Goal: Task Accomplishment & Management: Complete application form

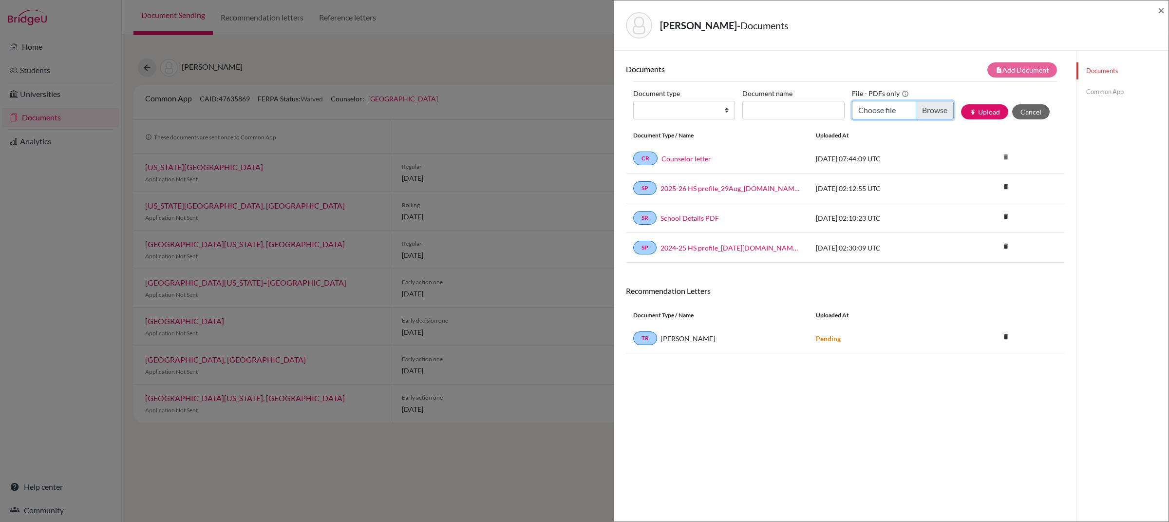
click at [874, 115] on input "Choose file" at bounding box center [903, 110] width 102 height 19
type input "C:\fakepath\[PERSON_NAME] Certifcate & Results.pdf"
click at [795, 114] on input "Document name" at bounding box center [793, 110] width 102 height 19
type input "IGCSEs"
click at [712, 108] on select "Change explanation for Common App reports Counselor recommendation Internationa…" at bounding box center [684, 110] width 102 height 19
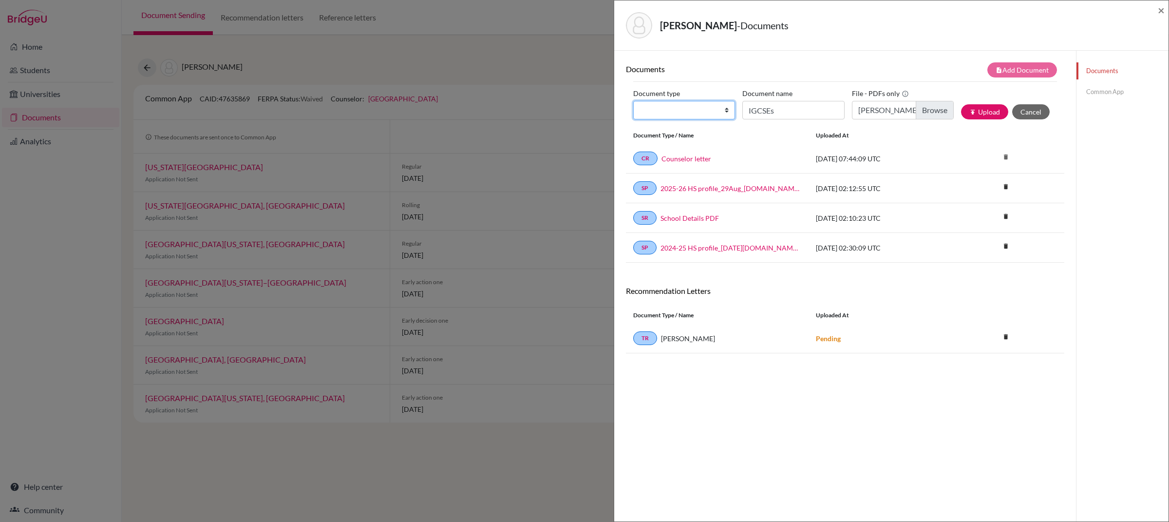
select select "2"
click at [633, 101] on select "Change explanation for Common App reports Counselor recommendation Internationa…" at bounding box center [684, 110] width 102 height 19
click at [989, 111] on button "publish Upload" at bounding box center [984, 111] width 47 height 15
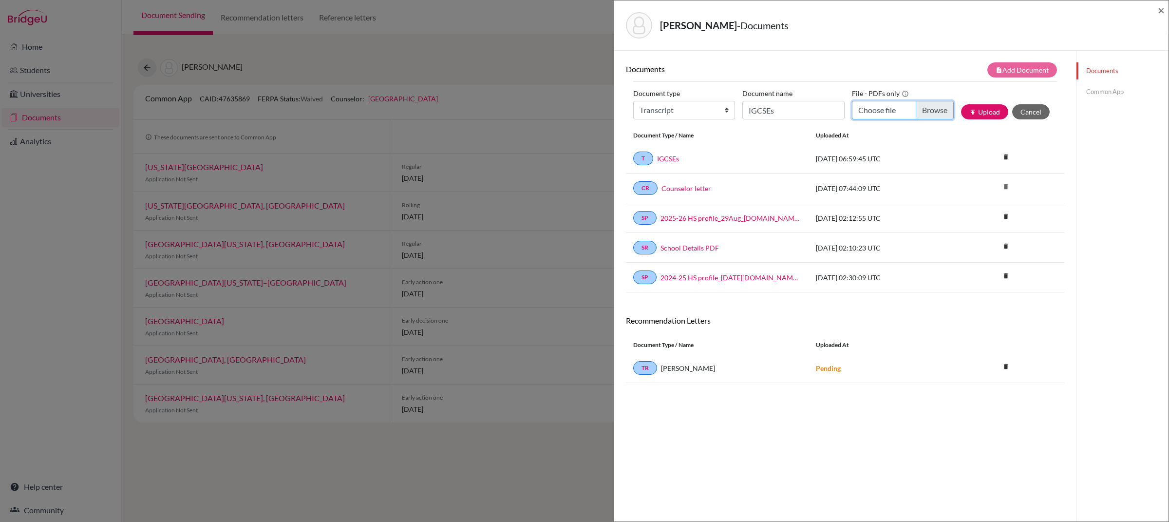
click at [867, 111] on input "Choose file" at bounding box center [903, 110] width 102 height 19
type input "C:\fakepath\[PERSON_NAME] Letter & Report_Awards.pdf"
click at [775, 117] on input "IGCSEs" at bounding box center [793, 110] width 102 height 19
type input "CAS and Awards"
click at [709, 115] on select "Change explanation for Common App reports Counselor recommendation Internationa…" at bounding box center [684, 110] width 102 height 19
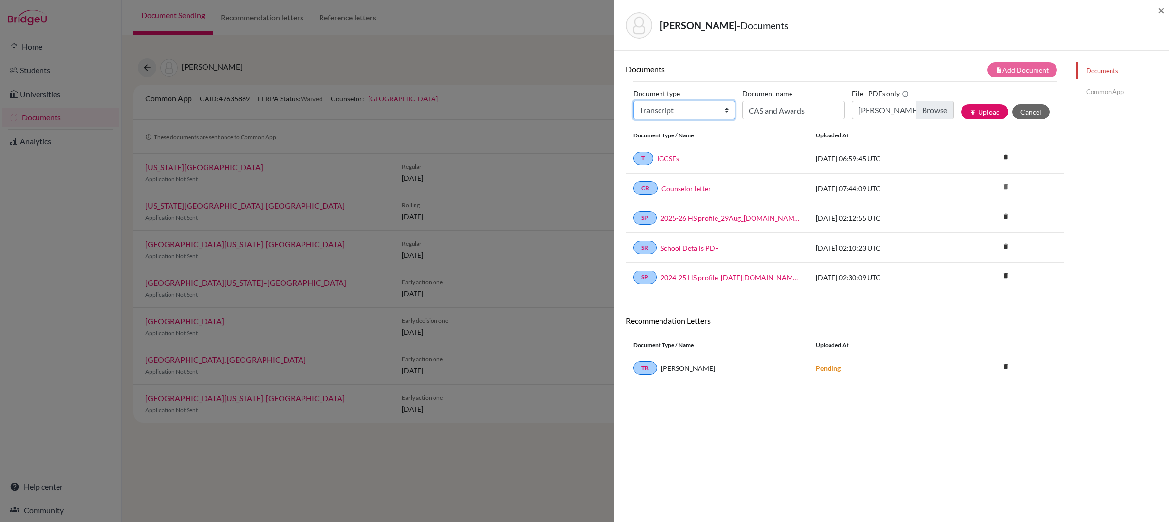
select select "2"
click at [633, 101] on select "Change explanation for Common App reports Counselor recommendation Internationa…" at bounding box center [684, 110] width 102 height 19
click at [983, 113] on button "publish Upload" at bounding box center [984, 111] width 47 height 15
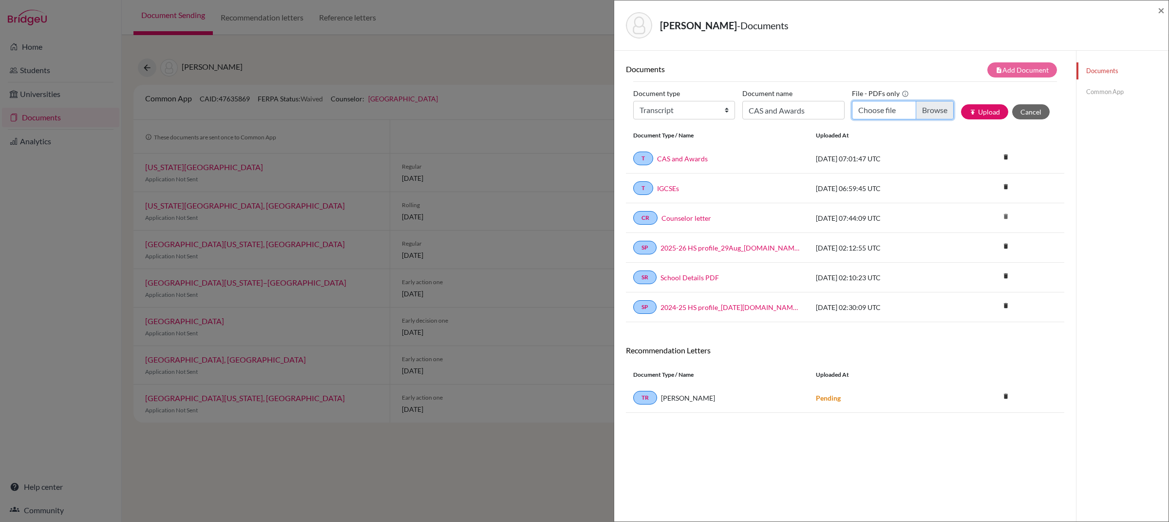
click at [870, 111] on input "Choose file" at bounding box center [903, 110] width 102 height 19
type input "C:\fakepath\[PERSON_NAME] PG1.pdf"
click at [780, 117] on input "CAS and Awards" at bounding box center [793, 110] width 102 height 19
type input "Predicted Grade"
click at [691, 109] on select "Change explanation for Common App reports Counselor recommendation Internationa…" at bounding box center [684, 110] width 102 height 19
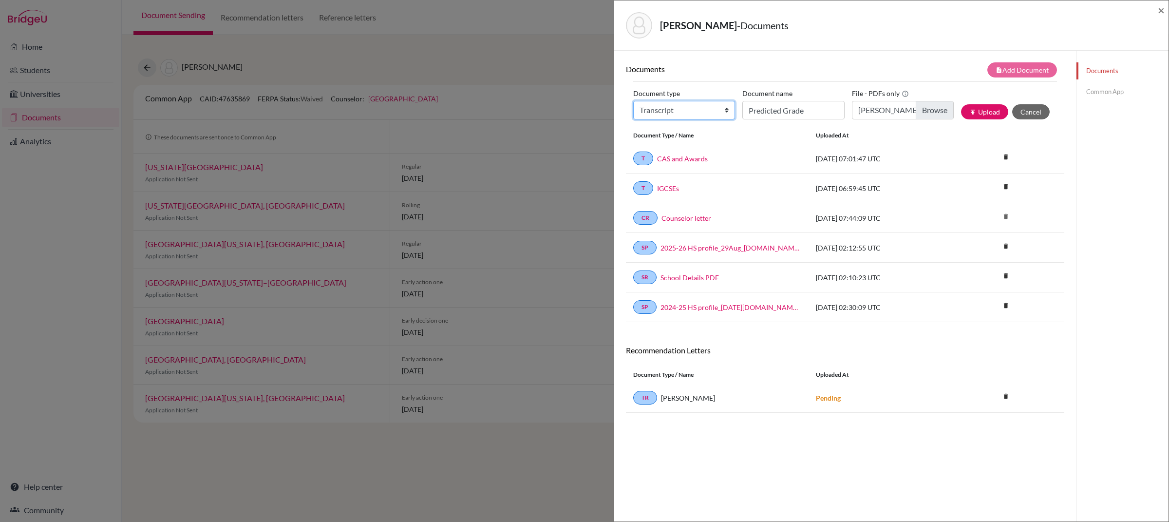
select select "2"
click at [633, 101] on select "Change explanation for Common App reports Counselor recommendation Internationa…" at bounding box center [684, 110] width 102 height 19
click at [961, 104] on button "publish Upload" at bounding box center [984, 111] width 47 height 15
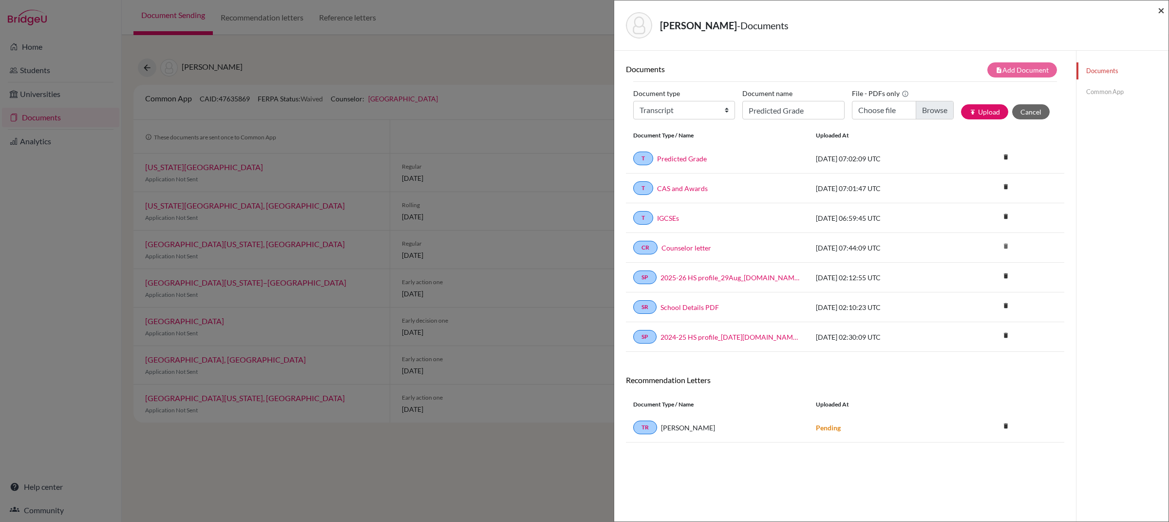
click at [1159, 12] on span "×" at bounding box center [1161, 10] width 7 height 14
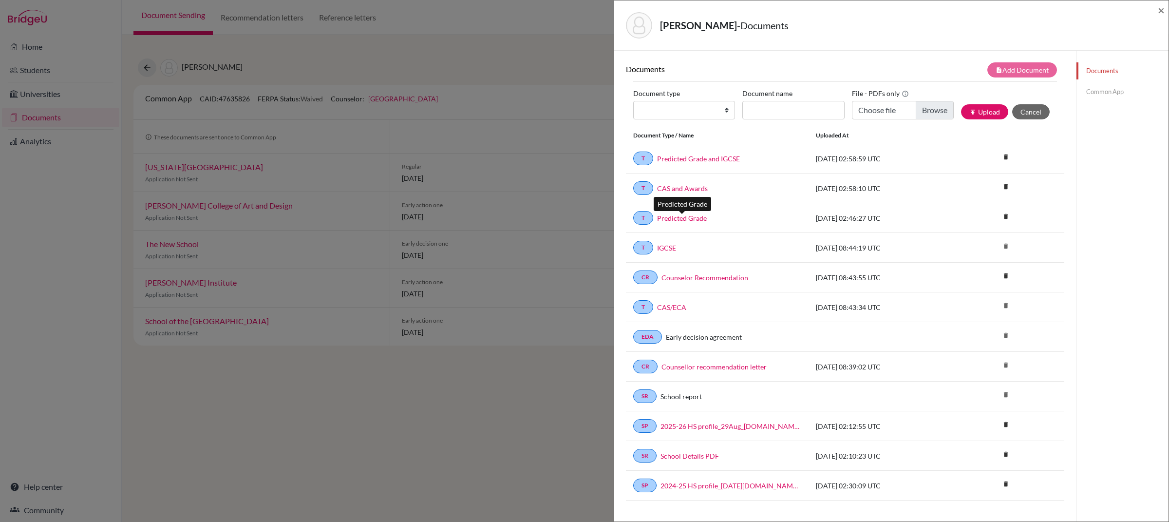
click at [691, 221] on link "Predicted Grade" at bounding box center [682, 218] width 50 height 10
click at [1000, 218] on icon "delete" at bounding box center [1005, 216] width 15 height 15
click at [977, 276] on button "Delete" at bounding box center [974, 270] width 44 height 15
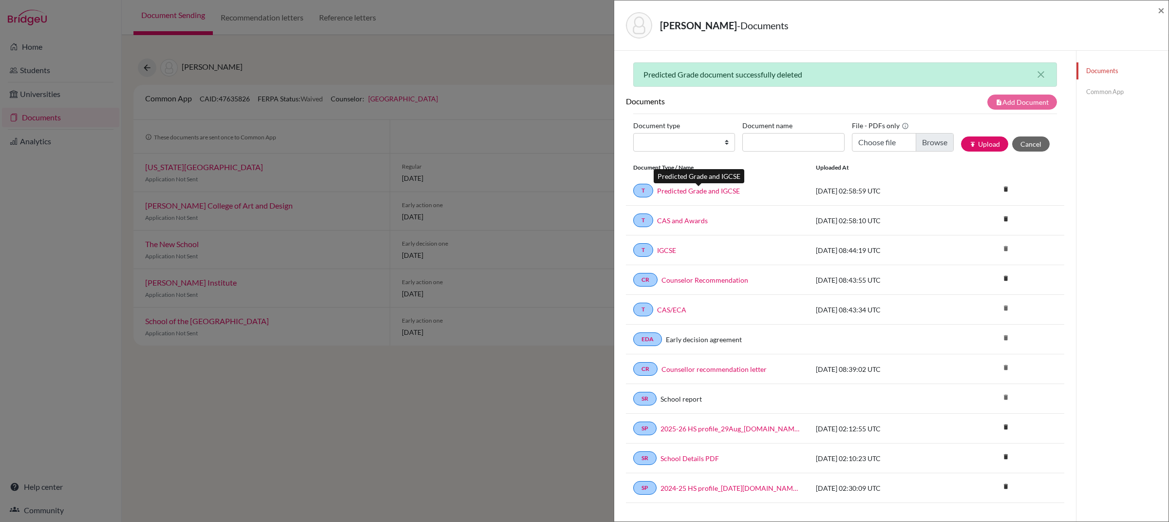
click at [720, 192] on link "Predicted Grade and IGCSE" at bounding box center [698, 191] width 83 height 10
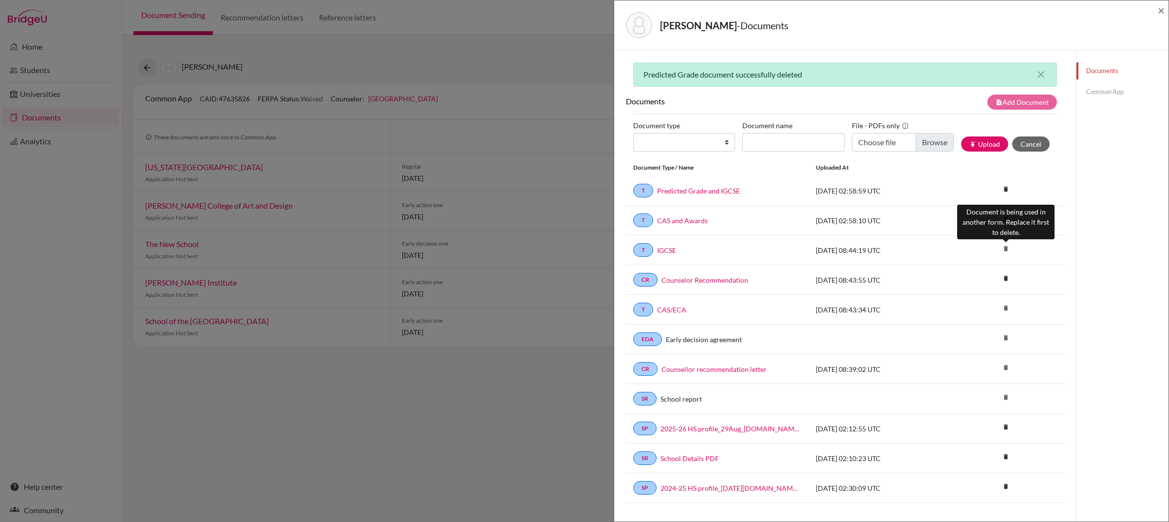
click at [1003, 248] on icon "delete" at bounding box center [1005, 248] width 15 height 15
click at [1006, 250] on icon "delete" at bounding box center [1005, 248] width 15 height 15
click at [910, 136] on input "Choose file" at bounding box center [903, 141] width 102 height 19
type input "C:\fakepath\CHEN Xitong_Transcript (Shenzhen BaoAn Middle School(Group)).pdf"
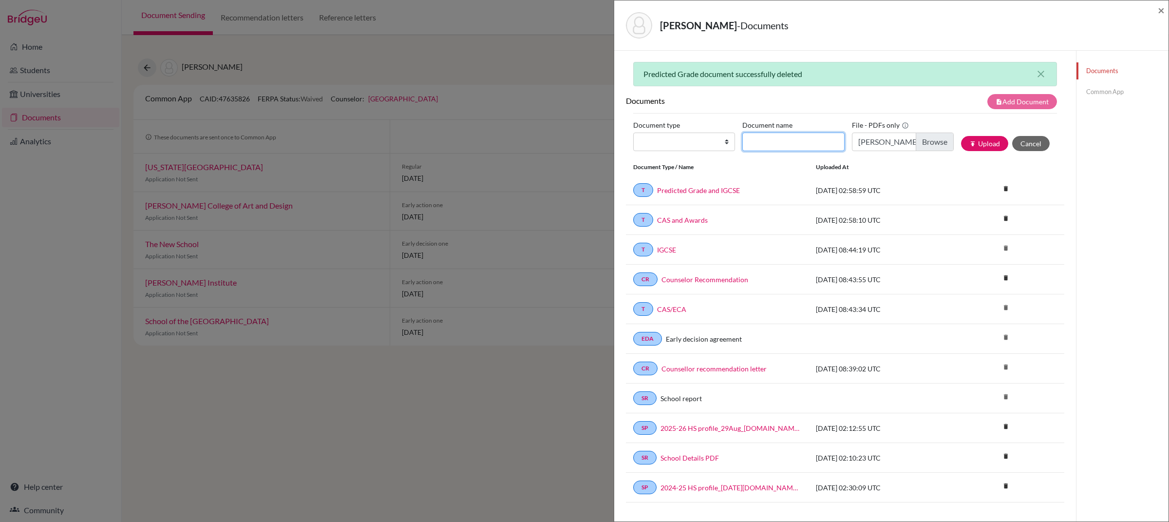
click at [769, 147] on input "Document name" at bounding box center [793, 141] width 102 height 19
type input "Transfer transcript"
click at [710, 139] on select "Change explanation for Common App reports Counselor recommendation Internationa…" at bounding box center [684, 141] width 102 height 19
select select "2"
click at [633, 133] on select "Change explanation for Common App reports Counselor recommendation Internationa…" at bounding box center [684, 141] width 102 height 19
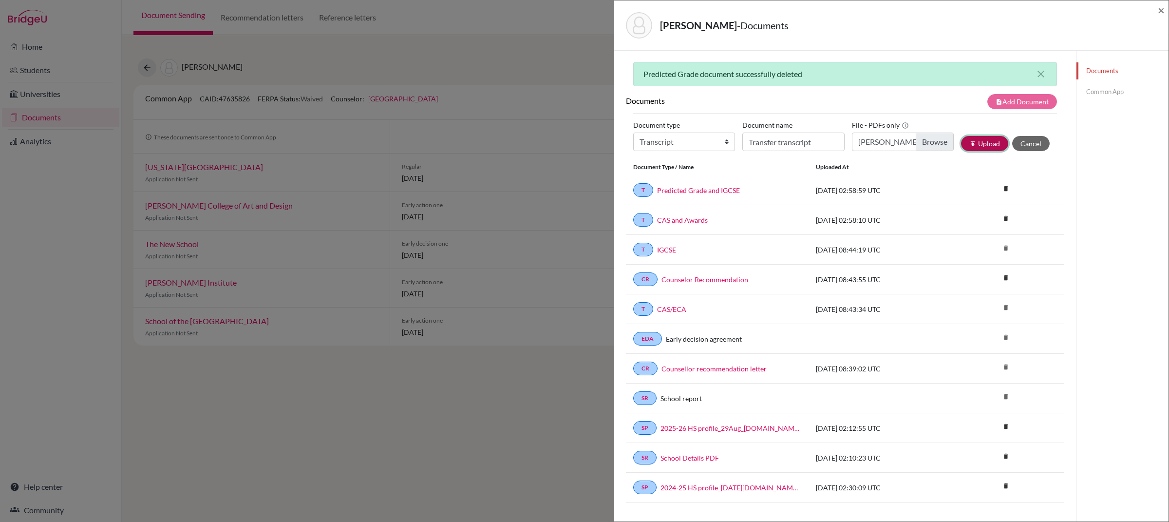
click at [991, 148] on button "publish Upload" at bounding box center [984, 143] width 47 height 15
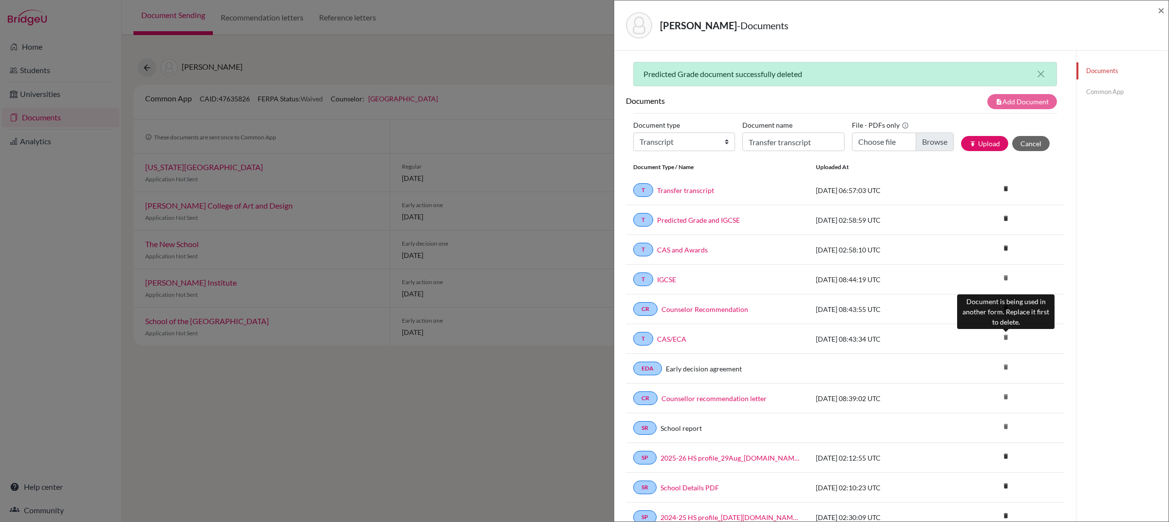
click at [1006, 340] on icon "delete" at bounding box center [1005, 337] width 15 height 15
click at [1110, 94] on link "Common App" at bounding box center [1122, 91] width 92 height 17
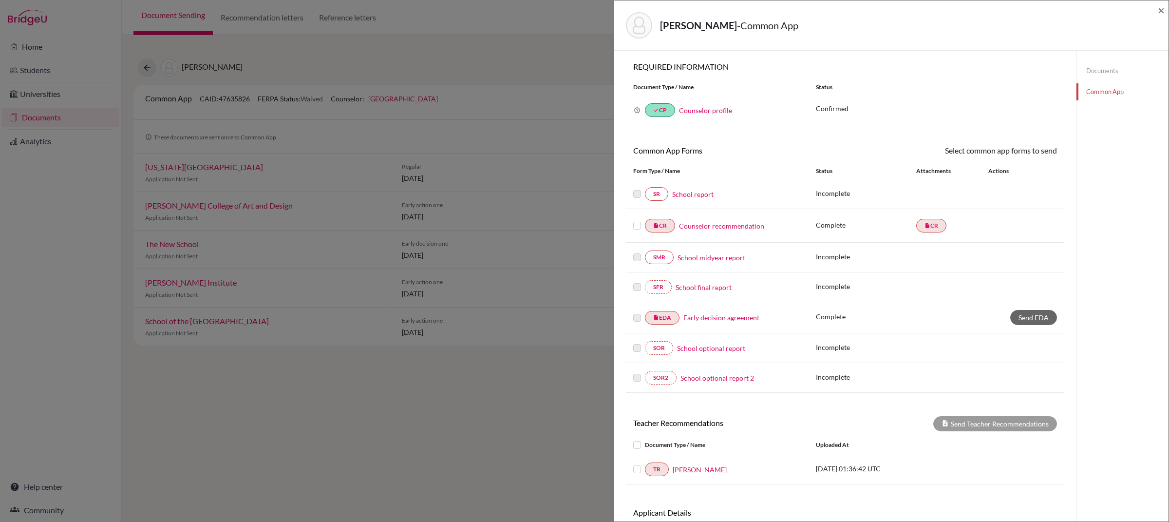
click at [702, 197] on link "School report" at bounding box center [692, 194] width 41 height 10
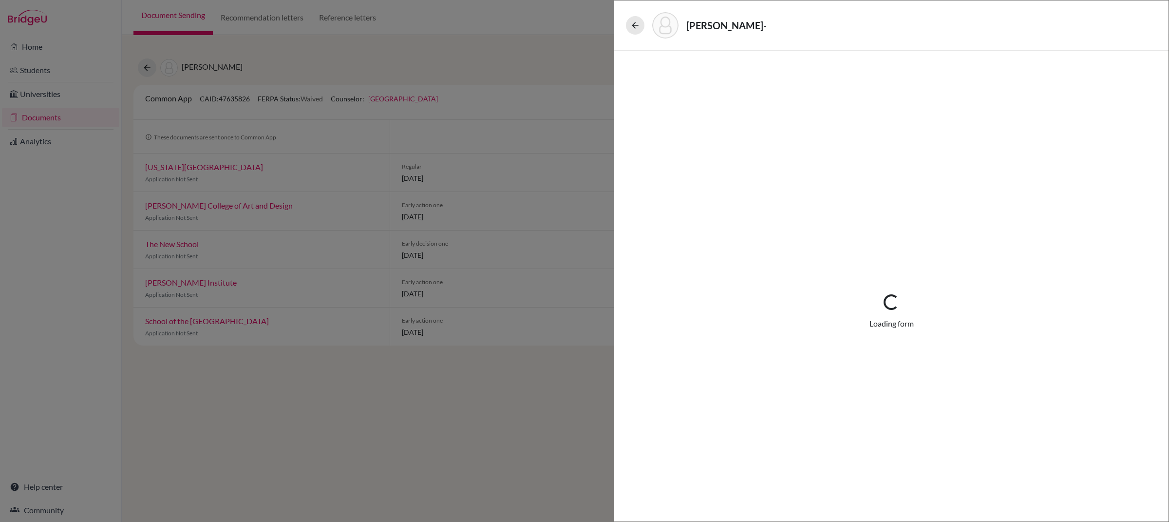
select select "1"
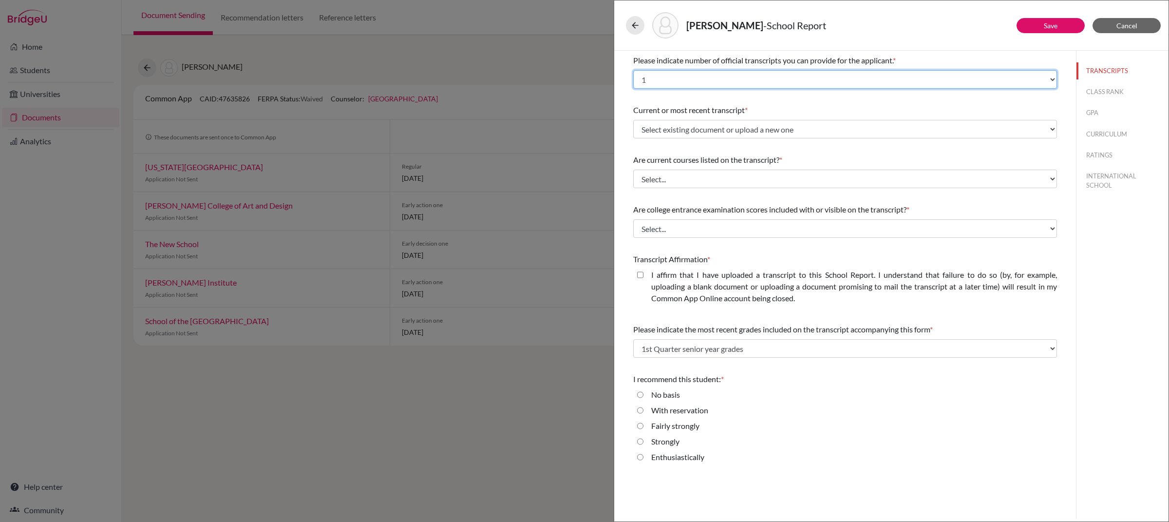
click at [751, 79] on select "Select... 1 2 3 4" at bounding box center [845, 79] width 424 height 19
select select "4"
click at [633, 70] on select "Select... 1 2 3 4" at bounding box center [845, 79] width 424 height 19
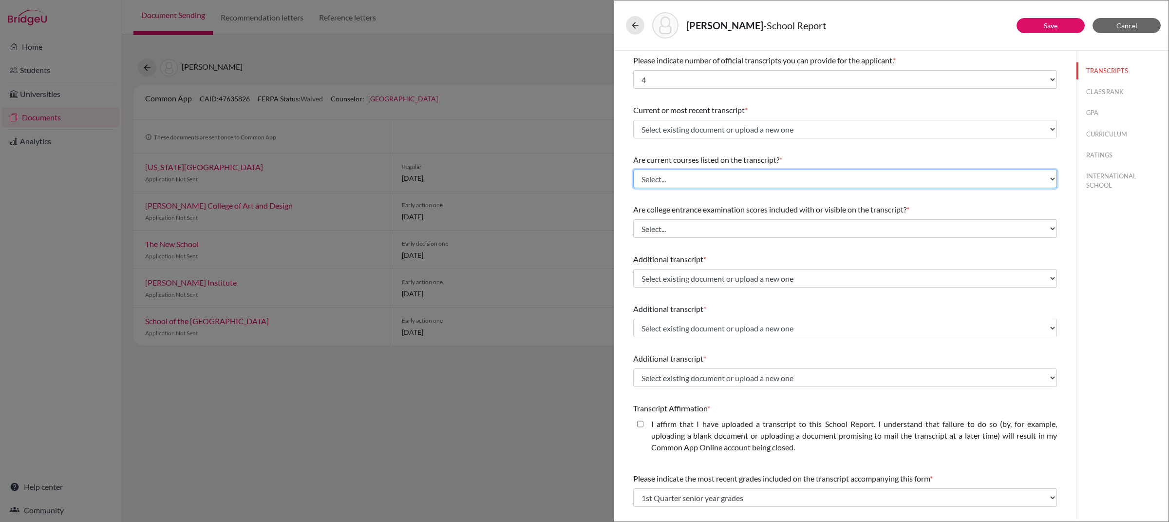
click at [732, 183] on select "Select... Yes No" at bounding box center [845, 178] width 424 height 19
select select "0"
click at [633, 169] on select "Select... Yes No" at bounding box center [845, 178] width 424 height 19
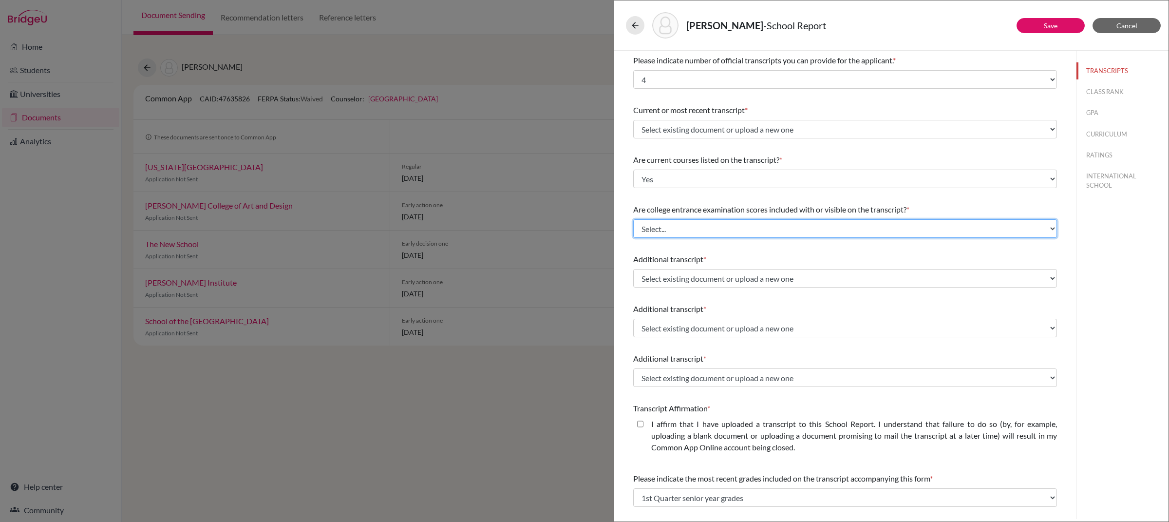
click at [724, 227] on select "Select... Yes No" at bounding box center [845, 228] width 424 height 19
select select "1"
click at [633, 219] on select "Select... Yes No" at bounding box center [845, 228] width 424 height 19
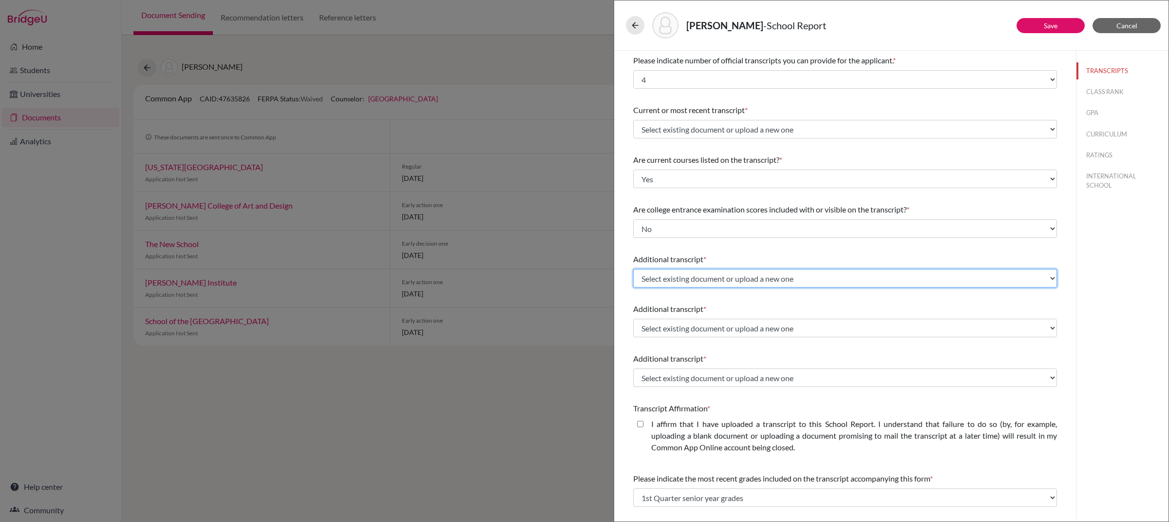
click at [718, 273] on select "Select existing document or upload a new one IGCSE CAS/ECA CAS and Awards Predi…" at bounding box center [845, 278] width 424 height 19
select select "677242"
click at [633, 269] on select "Select existing document or upload a new one IGCSE CAS/ECA CAS and Awards Predi…" at bounding box center [845, 278] width 424 height 19
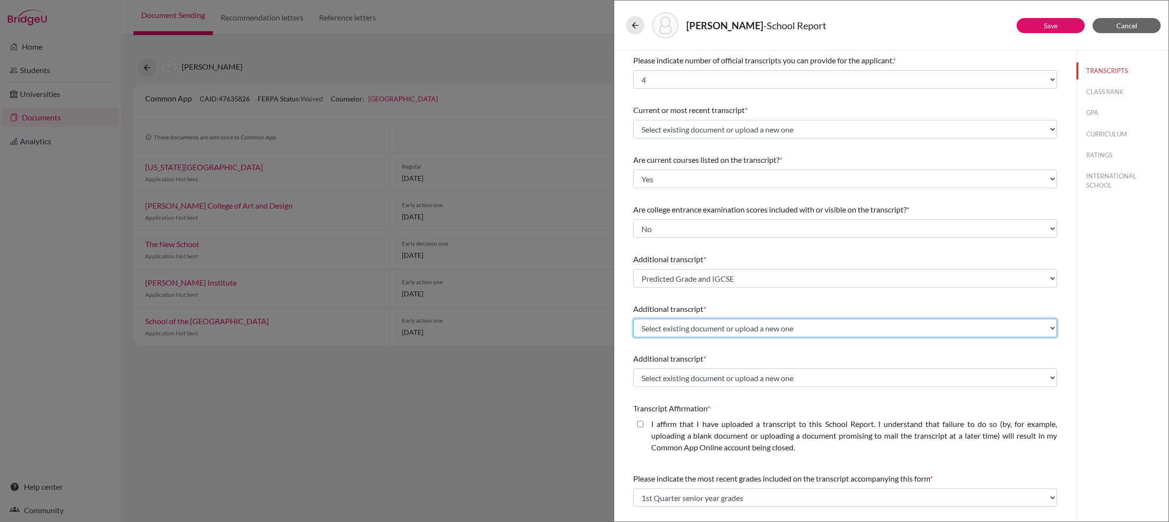
click at [697, 329] on select "Select existing document or upload a new one IGCSE CAS/ECA CAS and Awards Predi…" at bounding box center [845, 328] width 424 height 19
select select "677241"
click at [633, 319] on select "Select existing document or upload a new one IGCSE CAS/ECA CAS and Awards Predi…" at bounding box center [845, 328] width 424 height 19
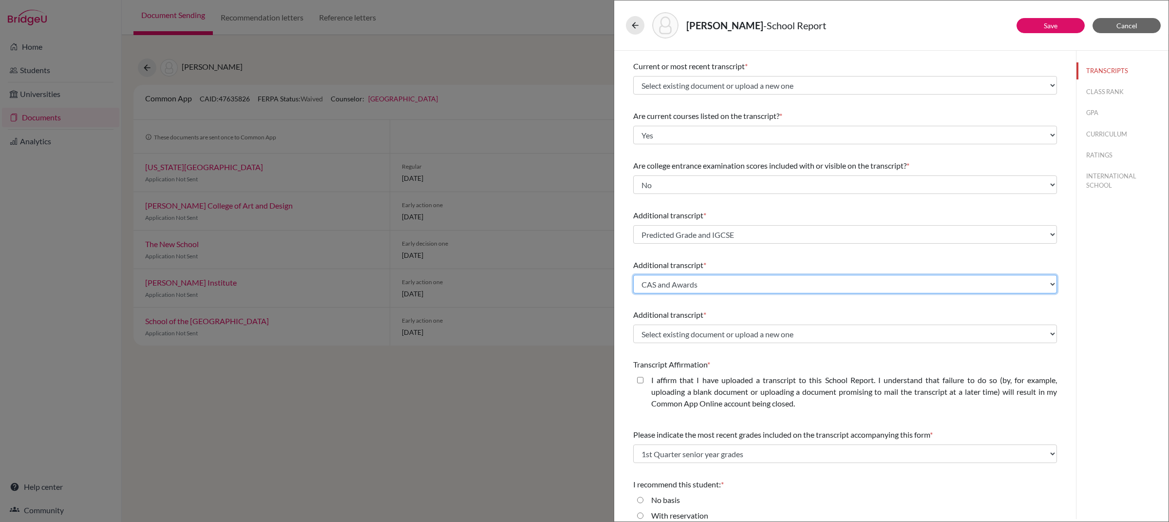
scroll to position [53, 0]
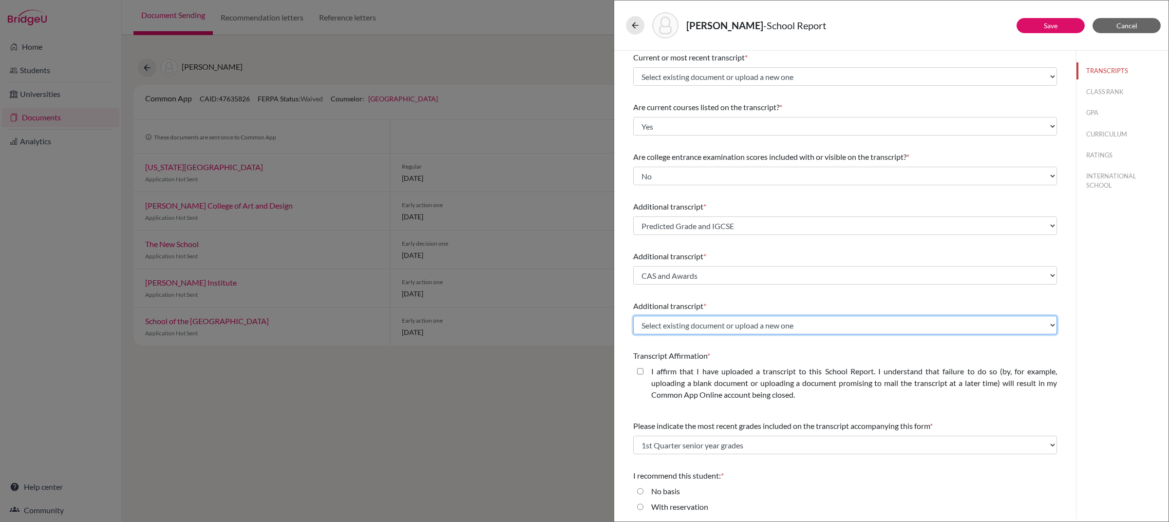
click at [700, 329] on select "Select existing document or upload a new one IGCSE CAS/ECA CAS and Awards Predi…" at bounding box center [845, 325] width 424 height 19
select select "678197"
click at [633, 316] on select "Select existing document or upload a new one IGCSE CAS/ECA CAS and Awards Predi…" at bounding box center [845, 325] width 424 height 19
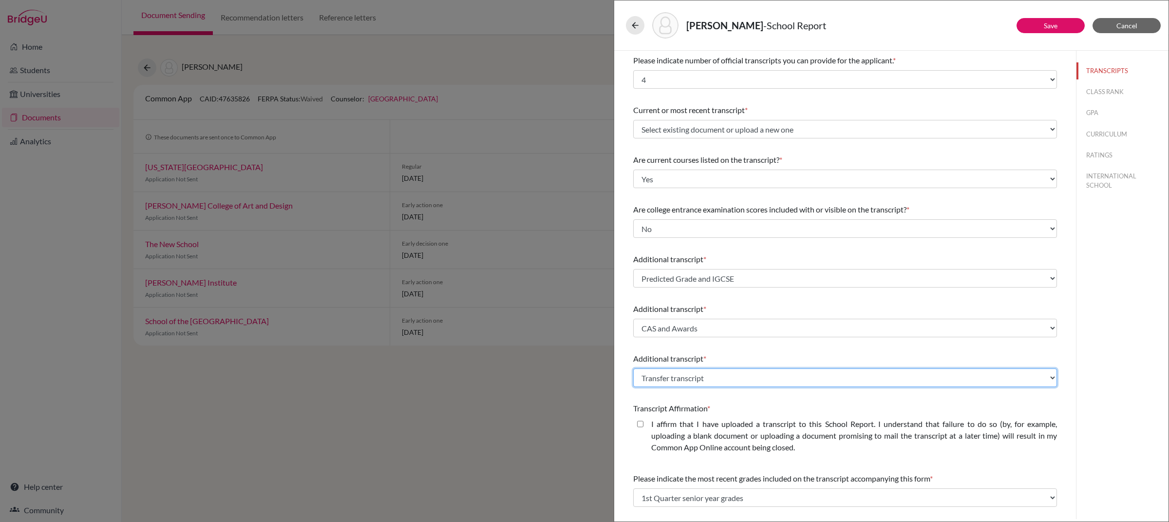
scroll to position [1, 0]
click at [1058, 30] on button "Save" at bounding box center [1050, 25] width 68 height 15
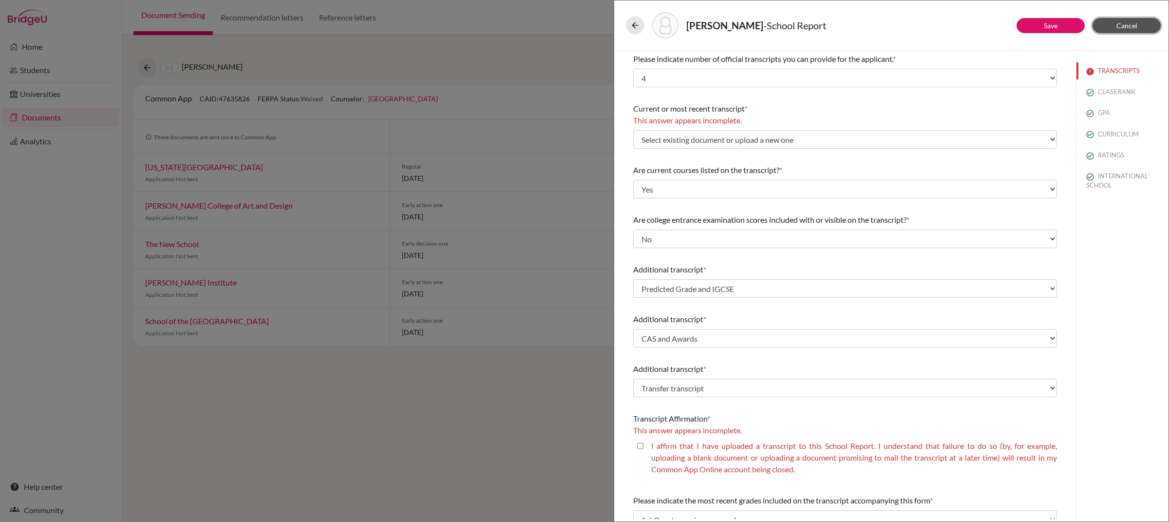
click at [1129, 28] on span "Cancel" at bounding box center [1126, 25] width 21 height 8
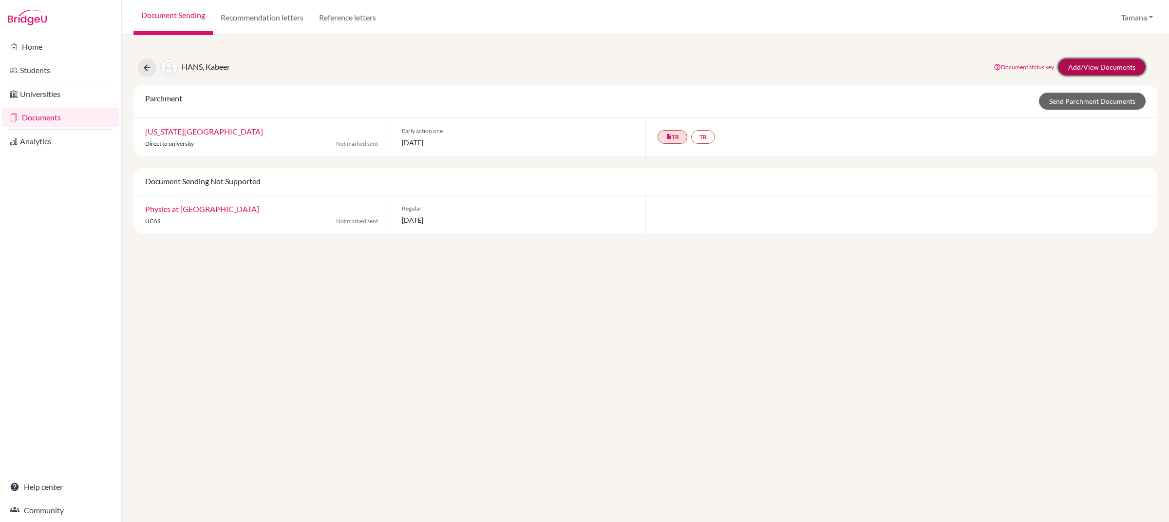
click at [1076, 68] on link "Add/View Documents" at bounding box center [1102, 66] width 88 height 17
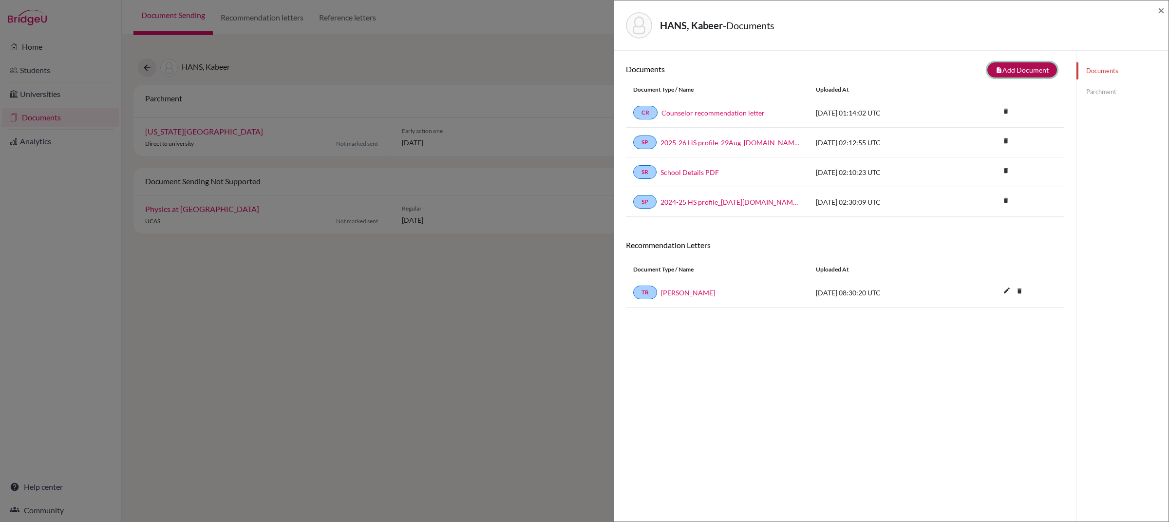
click at [1028, 71] on button "note_add Add Document" at bounding box center [1022, 69] width 70 height 15
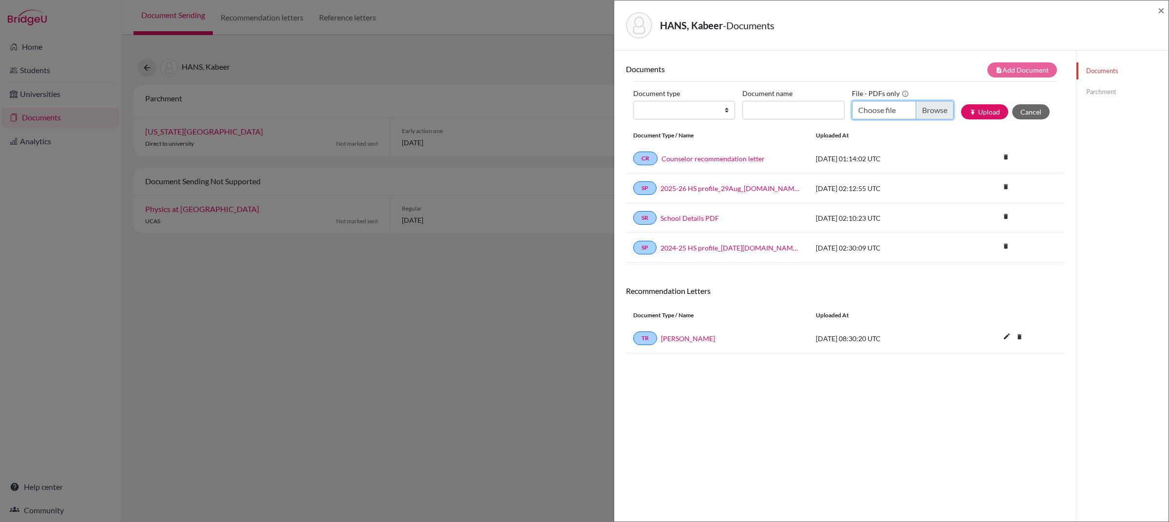
click at [885, 112] on input "Choose file" at bounding box center [903, 110] width 102 height 19
type input "C:\fakepath\HANS Kabeer_IGCSE Certifcate & Results.pdf"
click at [797, 118] on input "Document name" at bounding box center [793, 110] width 102 height 19
type input "IGCSEs"
click at [712, 112] on select "Change explanation for Common App reports Counselor recommendation Internationa…" at bounding box center [684, 110] width 102 height 19
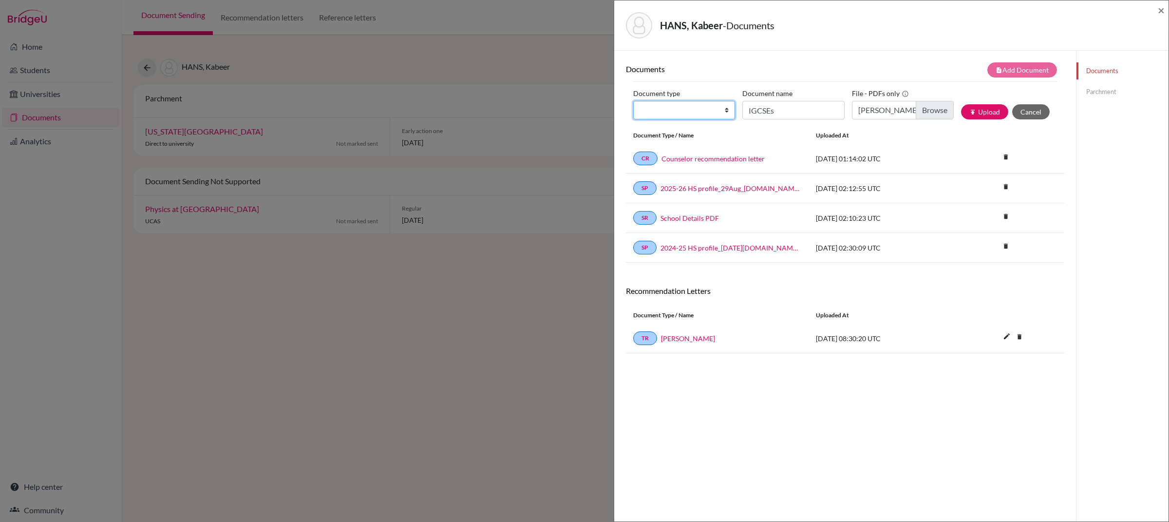
select select "2"
click at [633, 101] on select "Change explanation for Common App reports Counselor recommendation Internationa…" at bounding box center [684, 110] width 102 height 19
click at [995, 112] on button "publish Upload" at bounding box center [984, 111] width 47 height 15
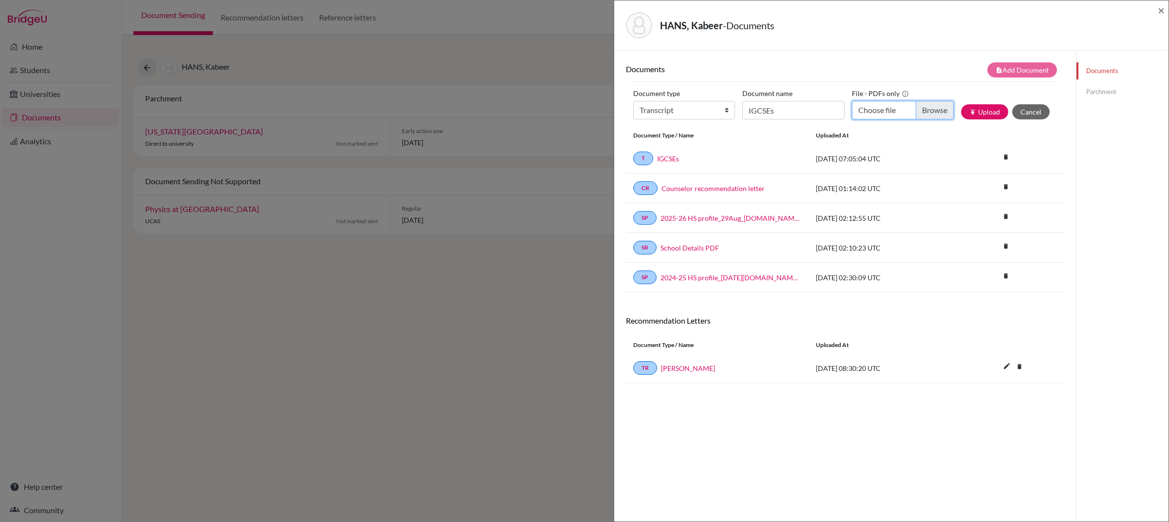
click at [898, 116] on input "Choose file" at bounding box center [903, 110] width 102 height 19
type input "C:\fakepath\HANS Kabeer_CAS Letter & Report_Awards.pdf"
click at [768, 113] on input "IGCSEs" at bounding box center [793, 110] width 102 height 19
type input "CAS and Awards"
click at [691, 120] on div "Document type Change explanation for Common App reports Counselor recommendatio…" at bounding box center [845, 106] width 424 height 41
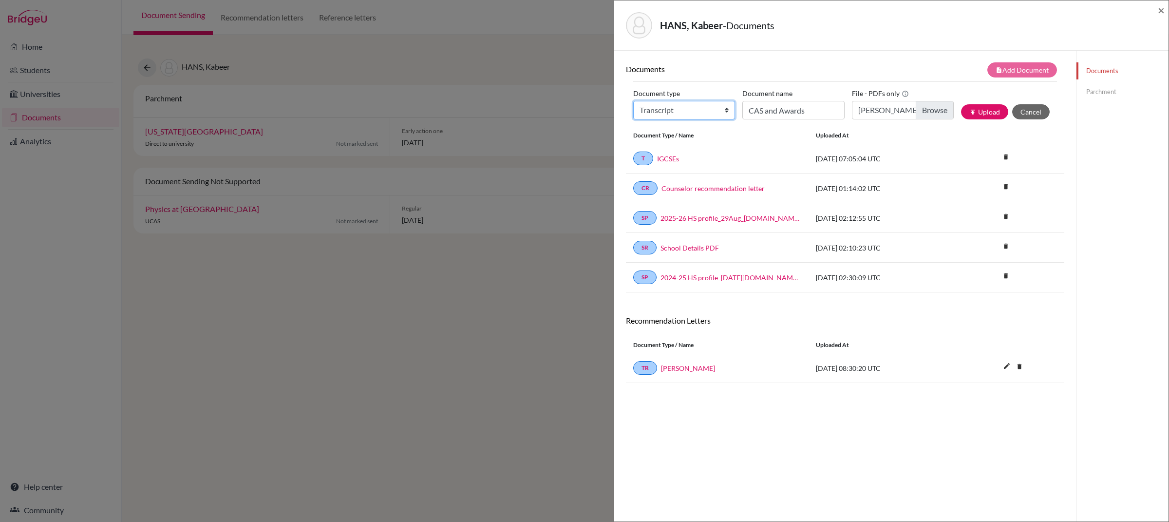
click at [687, 116] on select "Change explanation for Common App reports Counselor recommendation Internationa…" at bounding box center [684, 110] width 102 height 19
select select "2"
click at [633, 101] on select "Change explanation for Common App reports Counselor recommendation Internationa…" at bounding box center [684, 110] width 102 height 19
click at [989, 117] on button "publish Upload" at bounding box center [984, 111] width 47 height 15
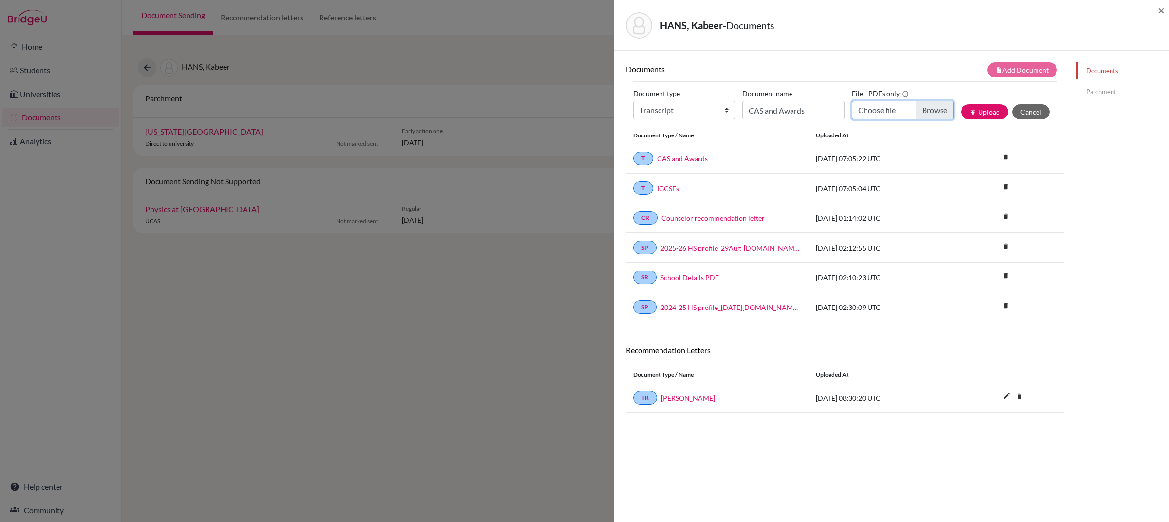
click at [898, 110] on input "Choose file" at bounding box center [903, 110] width 102 height 19
type input "C:\fakepath\HANS Kabeer PG1.pdf"
click at [764, 112] on input "CAS and Awards" at bounding box center [793, 110] width 102 height 19
type input "Predicted grade"
click at [695, 113] on select "Change explanation for Common App reports Counselor recommendation Internationa…" at bounding box center [684, 110] width 102 height 19
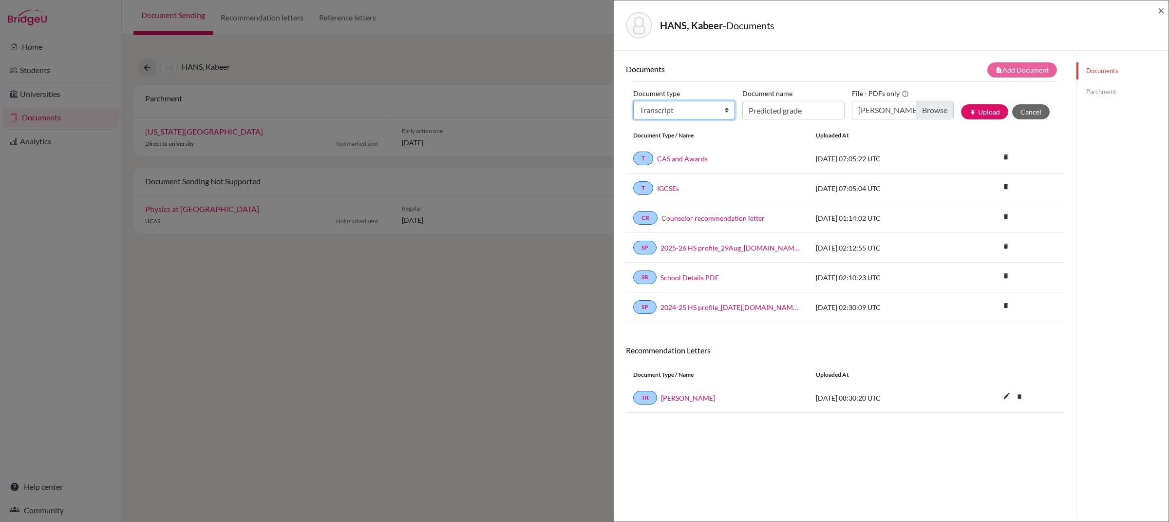
select select "2"
click at [633, 101] on select "Change explanation for Common App reports Counselor recommendation Internationa…" at bounding box center [684, 110] width 102 height 19
click at [984, 109] on button "publish Upload" at bounding box center [984, 111] width 47 height 15
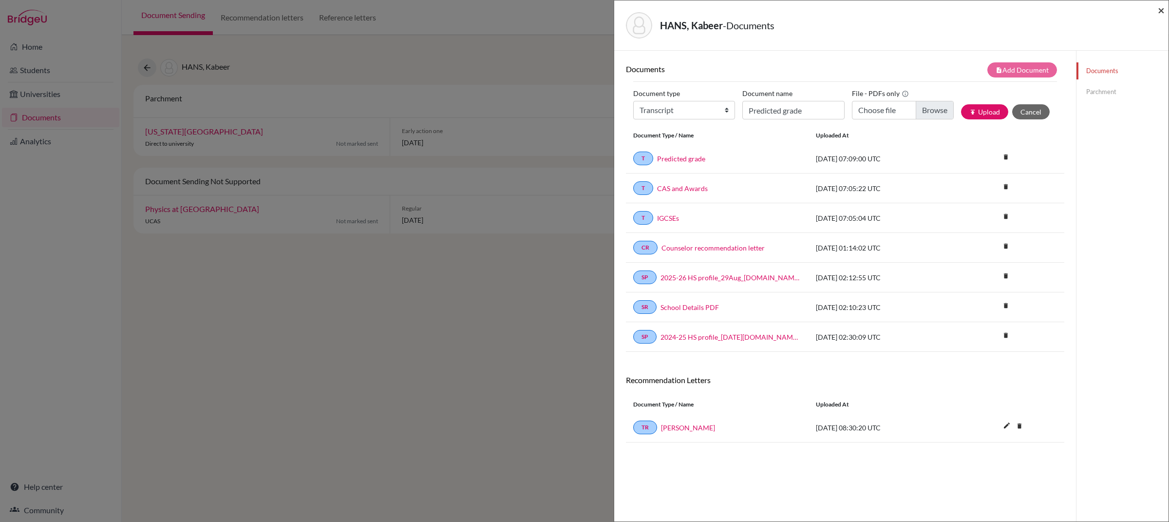
click at [1160, 11] on span "×" at bounding box center [1161, 10] width 7 height 14
